Goal: Task Accomplishment & Management: Use online tool/utility

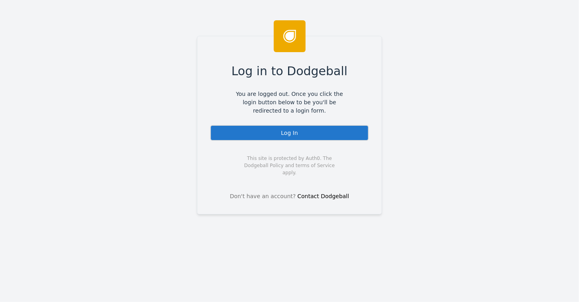
click at [293, 127] on div "Log In" at bounding box center [289, 133] width 159 height 16
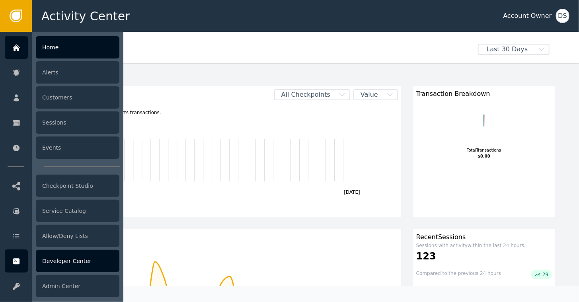
click at [48, 261] on div "Developer Center" at bounding box center [78, 261] width 84 height 22
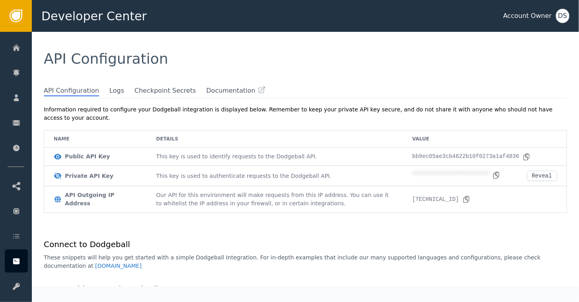
click at [559, 19] on div "DS" at bounding box center [563, 16] width 14 height 14
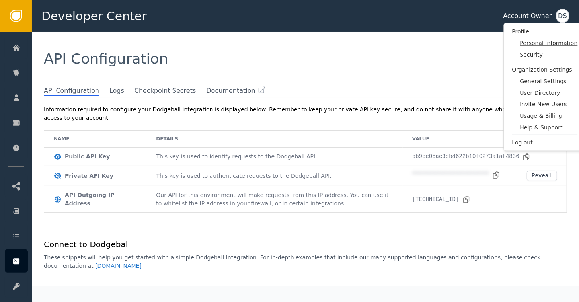
click at [535, 39] on span "Personal Information" at bounding box center [549, 43] width 58 height 8
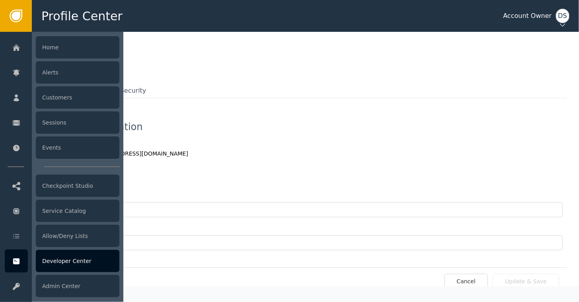
click at [72, 262] on div "Developer Center" at bounding box center [78, 261] width 84 height 22
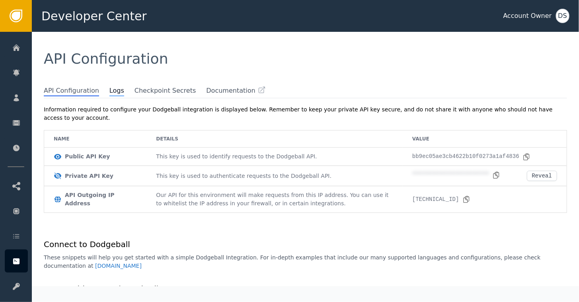
click at [109, 88] on span "Logs" at bounding box center [116, 91] width 15 height 10
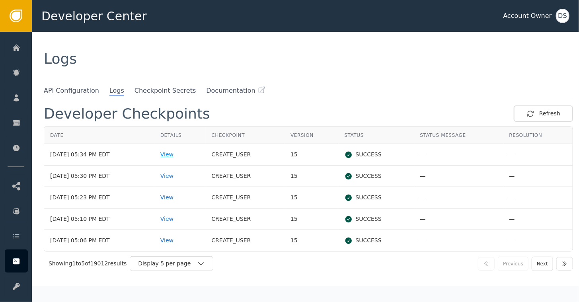
click at [178, 156] on div "View" at bounding box center [179, 154] width 39 height 8
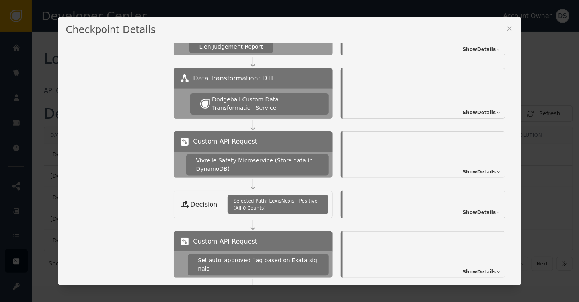
scroll to position [663, 0]
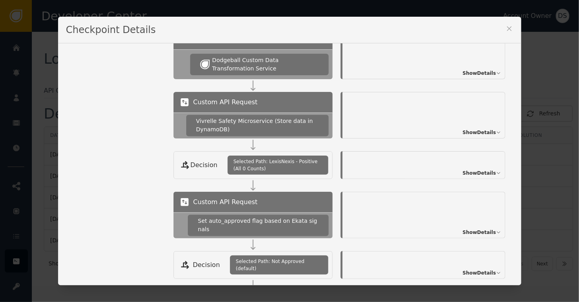
click at [468, 170] on span "Show Details" at bounding box center [479, 173] width 33 height 7
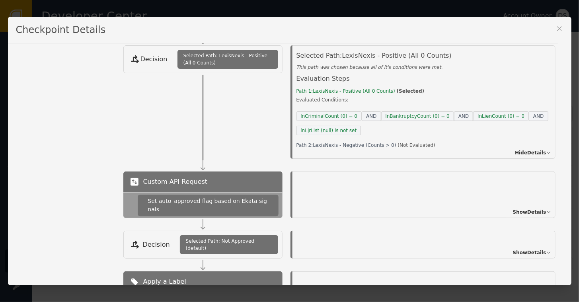
scroll to position [823, 0]
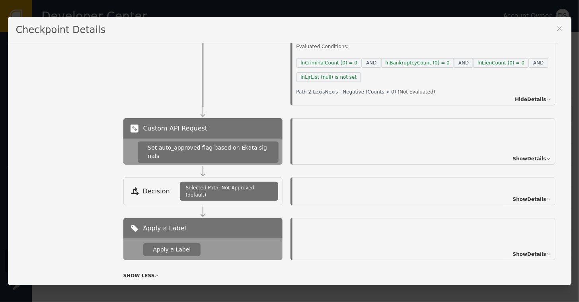
click at [524, 155] on span "Show Details" at bounding box center [529, 158] width 33 height 7
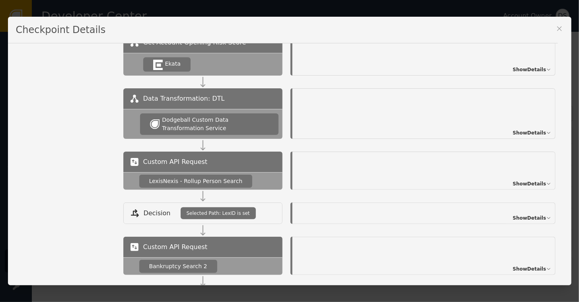
scroll to position [146, 0]
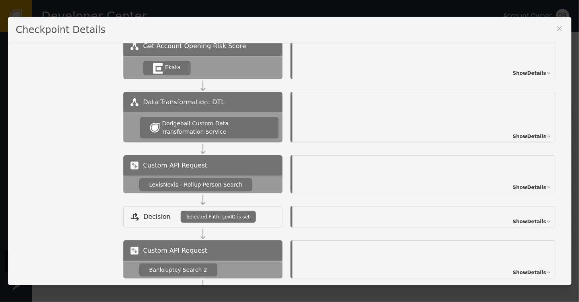
click at [517, 71] on span "Show Details" at bounding box center [529, 73] width 33 height 7
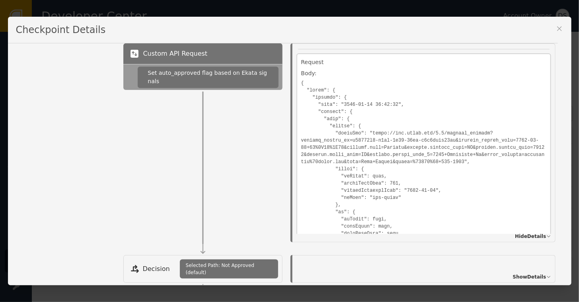
scroll to position [70, 0]
click at [559, 29] on icon at bounding box center [560, 29] width 8 height 8
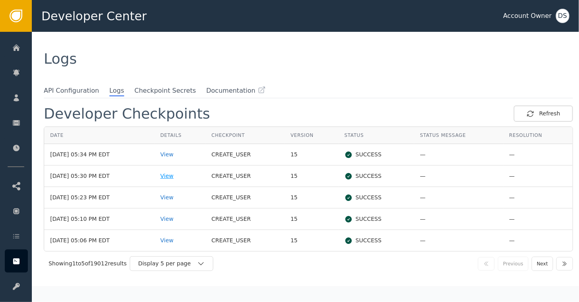
click at [177, 175] on div "View" at bounding box center [179, 176] width 39 height 8
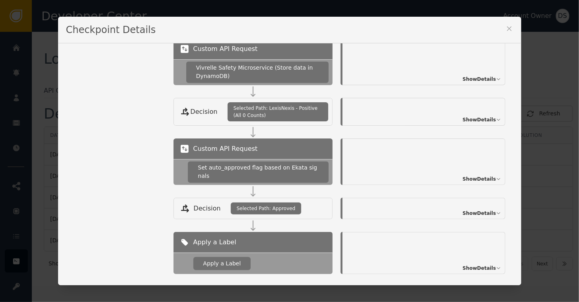
scroll to position [743, 0]
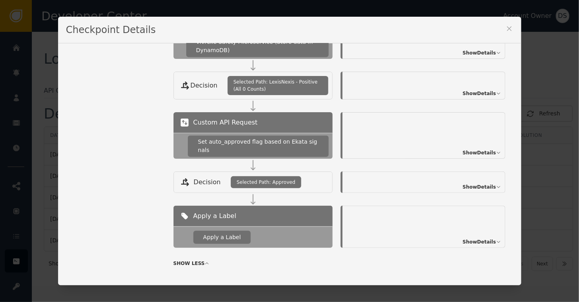
click at [475, 238] on span "Show Details" at bounding box center [479, 241] width 33 height 7
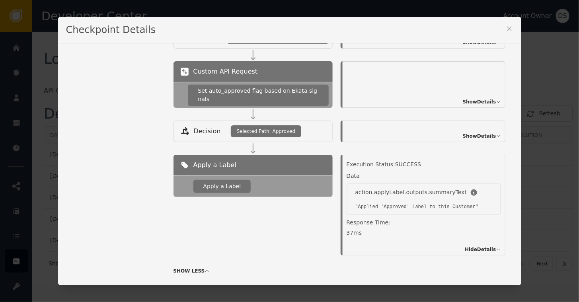
scroll to position [801, 0]
